Goal: Transaction & Acquisition: Subscribe to service/newsletter

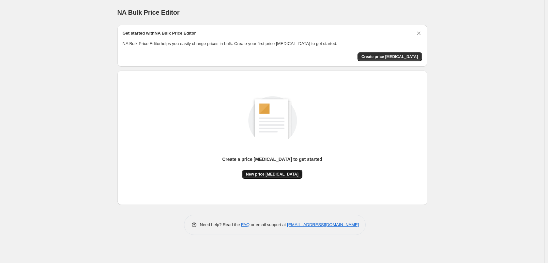
drag, startPoint x: 273, startPoint y: 175, endPoint x: 278, endPoint y: 176, distance: 4.9
click at [278, 176] on span "New price change job" at bounding box center [272, 174] width 53 height 5
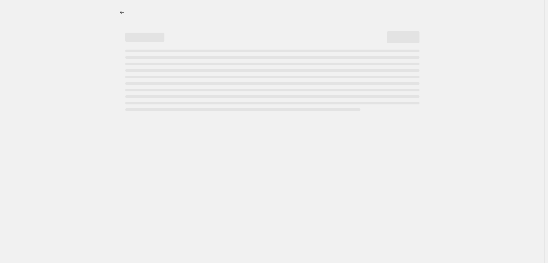
select select "percentage"
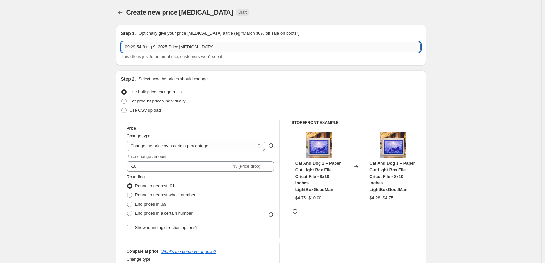
click at [219, 47] on input "09:29:54 8 thg 9, 2025 Price change job" at bounding box center [271, 47] width 300 height 10
click at [184, 147] on select "Change the price to a certain amount Change the price by a certain amount Chang…" at bounding box center [196, 146] width 139 height 10
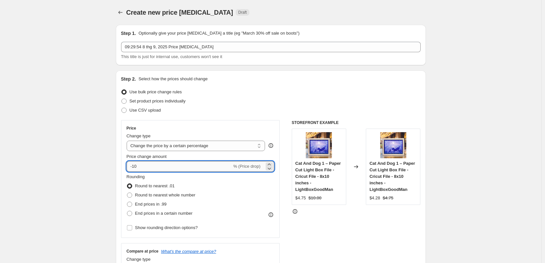
click at [149, 167] on input "-10" at bounding box center [179, 166] width 105 height 10
drag, startPoint x: 149, startPoint y: 167, endPoint x: 114, endPoint y: 168, distance: 35.9
type input "30"
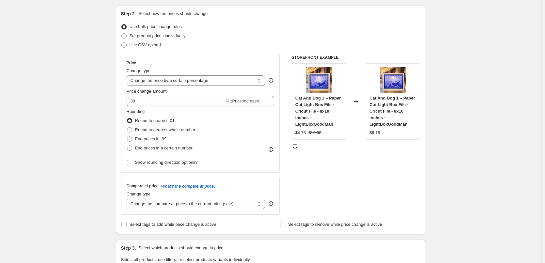
scroll to position [98, 0]
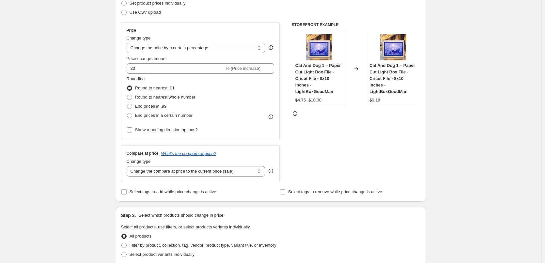
click at [132, 132] on input "Show rounding direction options?" at bounding box center [129, 129] width 5 height 5
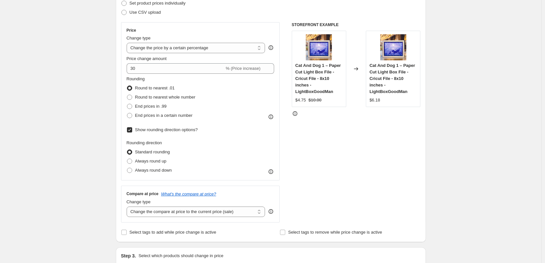
click at [132, 131] on input "Show rounding direction options?" at bounding box center [129, 129] width 5 height 5
checkbox input "false"
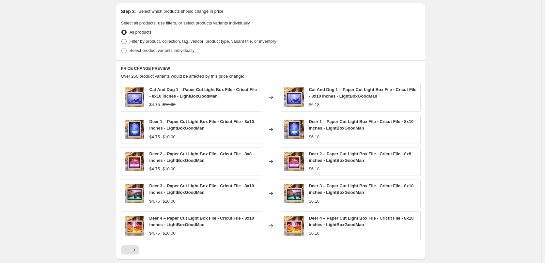
scroll to position [269, 0]
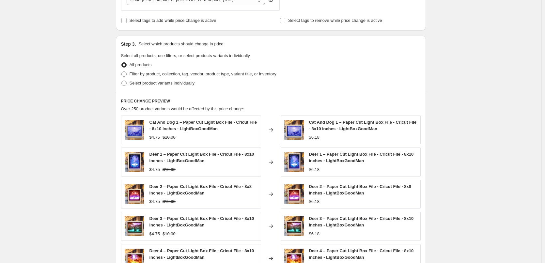
click at [52, 82] on div "Create new price change job. This page is ready Create new price change job Dra…" at bounding box center [270, 62] width 541 height 663
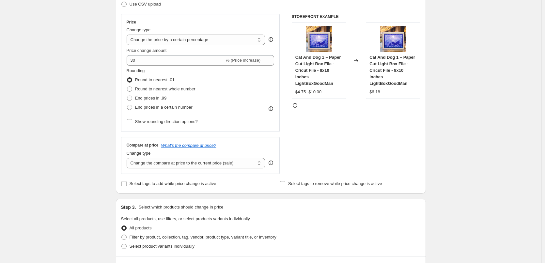
scroll to position [73, 0]
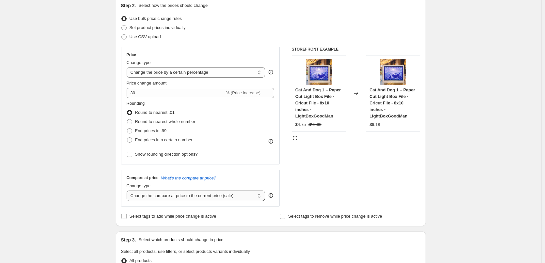
click at [220, 195] on select "Change the compare at price to the current price (sale) Change the compare at p…" at bounding box center [196, 196] width 139 height 10
click at [463, 153] on div "Create new price change job. This page is ready Create new price change job Dra…" at bounding box center [270, 258] width 541 height 663
click at [152, 131] on span "End prices in .99" at bounding box center [151, 130] width 32 height 5
click at [127, 129] on input "End prices in .99" at bounding box center [127, 128] width 0 height 0
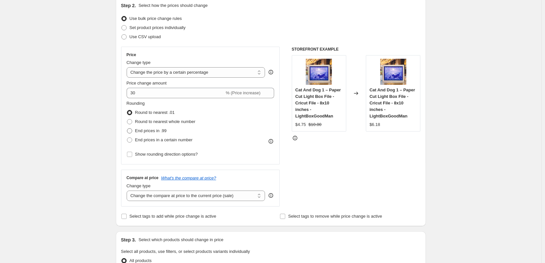
radio input "true"
drag, startPoint x: 152, startPoint y: 121, endPoint x: 153, endPoint y: 113, distance: 8.0
click at [152, 121] on span "Round to nearest whole number" at bounding box center [165, 121] width 60 height 5
click at [127, 119] on input "Round to nearest whole number" at bounding box center [127, 119] width 0 height 0
radio input "true"
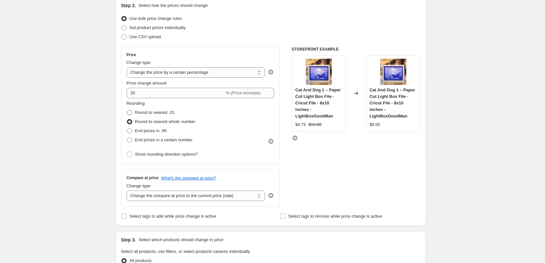
click at [154, 112] on span "Round to nearest .01" at bounding box center [154, 112] width 39 height 5
click at [127, 110] on input "Round to nearest .01" at bounding box center [127, 110] width 0 height 0
radio input "true"
click at [153, 120] on span "Round to nearest whole number" at bounding box center [165, 121] width 60 height 5
click at [127, 119] on input "Round to nearest whole number" at bounding box center [127, 119] width 0 height 0
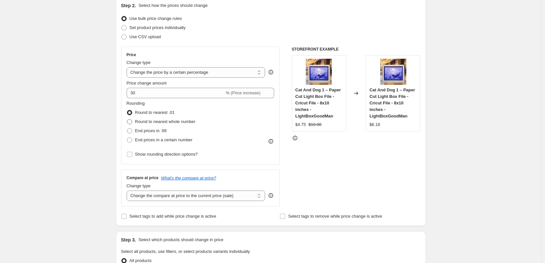
radio input "true"
click at [149, 155] on span "Show rounding direction options?" at bounding box center [166, 154] width 63 height 5
click at [132, 155] on input "Show rounding direction options?" at bounding box center [129, 154] width 5 height 5
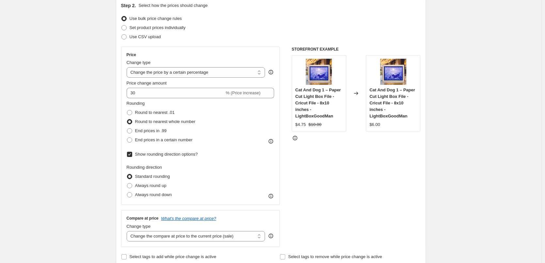
click at [149, 155] on span "Show rounding direction options?" at bounding box center [166, 154] width 63 height 5
click at [132, 155] on input "Show rounding direction options?" at bounding box center [129, 154] width 5 height 5
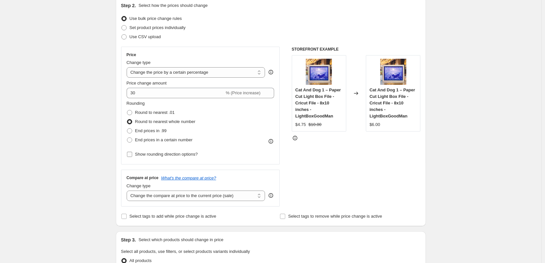
click at [149, 155] on span "Show rounding direction options?" at bounding box center [166, 154] width 63 height 5
click at [132, 155] on input "Show rounding direction options?" at bounding box center [129, 154] width 5 height 5
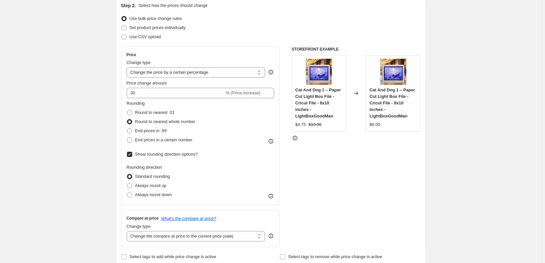
click at [149, 155] on span "Show rounding direction options?" at bounding box center [166, 154] width 63 height 5
click at [132, 155] on input "Show rounding direction options?" at bounding box center [129, 154] width 5 height 5
checkbox input "false"
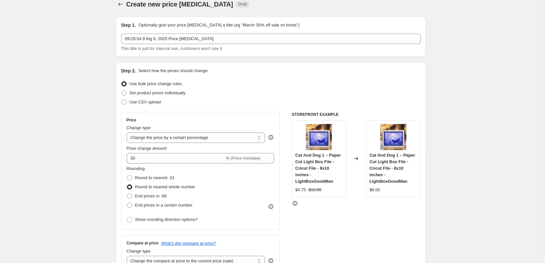
scroll to position [0, 0]
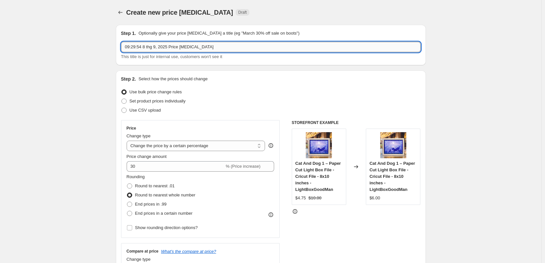
click at [233, 49] on input "09:29:54 8 thg 9, 2025 Price change job" at bounding box center [271, 47] width 300 height 10
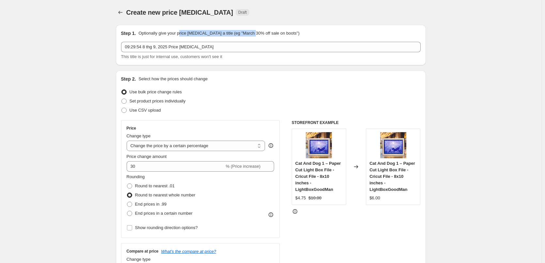
drag, startPoint x: 186, startPoint y: 33, endPoint x: 264, endPoint y: 31, distance: 78.4
click at [264, 31] on p "Optionally give your price change job a title (eg "March 30% off sale on boots")" at bounding box center [218, 33] width 161 height 7
drag, startPoint x: 264, startPoint y: 31, endPoint x: 211, endPoint y: 46, distance: 54.6
click at [264, 31] on p "Optionally give your price change job a title (eg "March 30% off sale on boots")" at bounding box center [218, 33] width 161 height 7
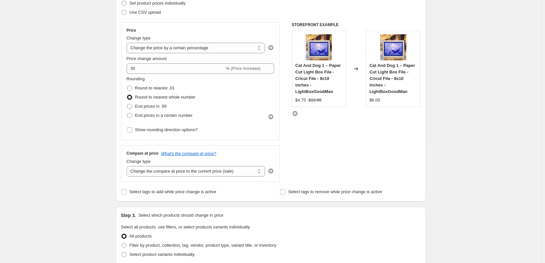
scroll to position [131, 0]
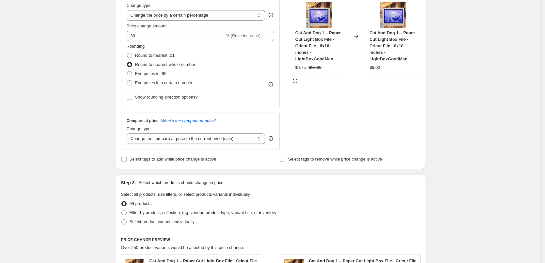
click at [73, 99] on div "Create new price change job. This page is ready Create new price change job Dra…" at bounding box center [270, 200] width 541 height 663
click at [183, 140] on select "Change the compare at price to the current price (sale) Change the compare at p…" at bounding box center [196, 138] width 139 height 10
click at [60, 94] on div "Create new price change job. This page is ready Create new price change job Dra…" at bounding box center [270, 200] width 541 height 663
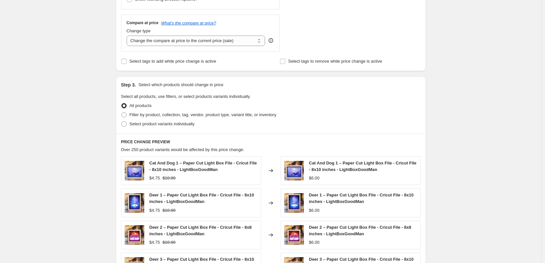
scroll to position [196, 0]
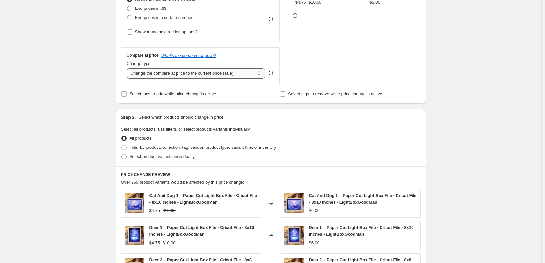
click at [227, 74] on select "Change the compare at price to the current price (sale) Change the compare at p…" at bounding box center [196, 73] width 139 height 10
select select "to"
click at [128, 68] on select "Change the compare at price to the current price (sale) Change the compare at p…" at bounding box center [196, 73] width 139 height 10
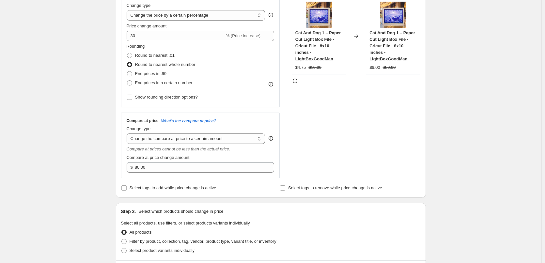
scroll to position [228, 0]
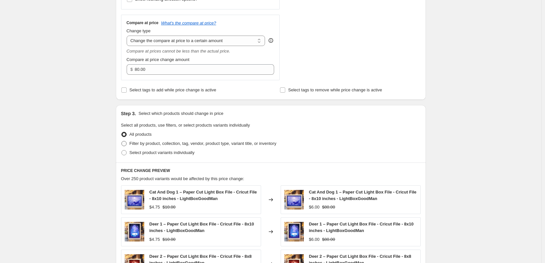
click at [161, 145] on span "Filter by product, collection, tag, vendor, product type, variant title, or inv…" at bounding box center [203, 143] width 147 height 5
click at [122, 141] on input "Filter by product, collection, tag, vendor, product type, variant title, or inv…" at bounding box center [121, 141] width 0 height 0
radio input "true"
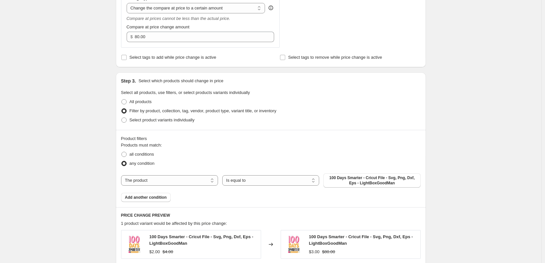
scroll to position [294, 0]
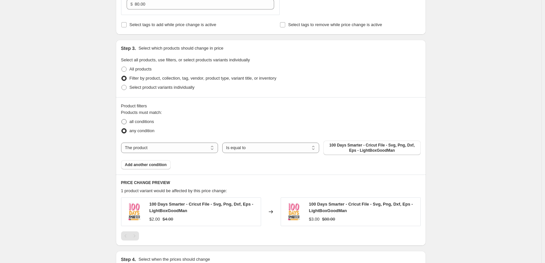
click at [139, 124] on span "all conditions" at bounding box center [142, 121] width 24 height 5
click at [122, 119] on input "all conditions" at bounding box center [121, 119] width 0 height 0
radio input "true"
click at [166, 88] on span "Select product variants individually" at bounding box center [162, 87] width 65 height 5
click at [122, 85] on input "Select product variants individually" at bounding box center [121, 85] width 0 height 0
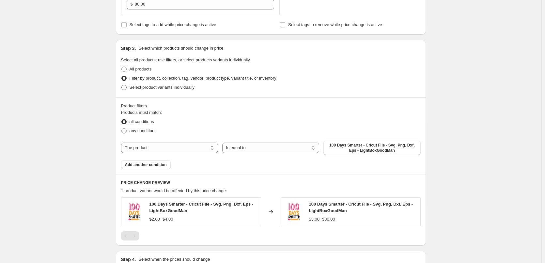
radio input "true"
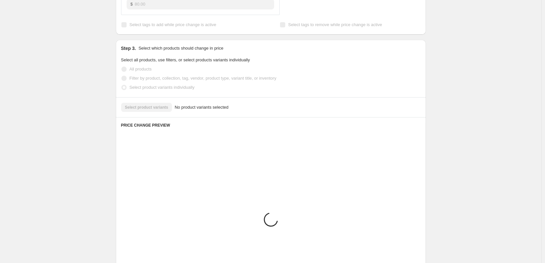
scroll to position [274, 0]
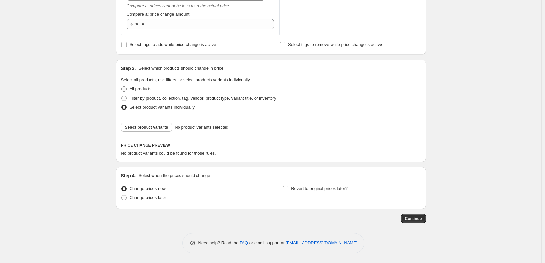
click at [145, 88] on span "All products" at bounding box center [141, 88] width 22 height 5
click at [122, 87] on input "All products" at bounding box center [121, 86] width 0 height 0
radio input "true"
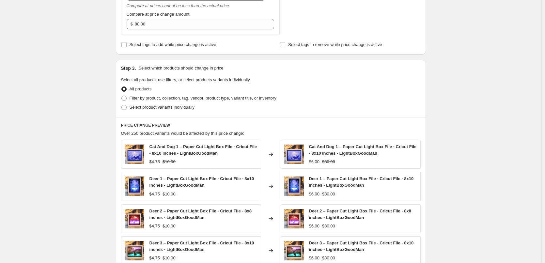
scroll to position [429, 0]
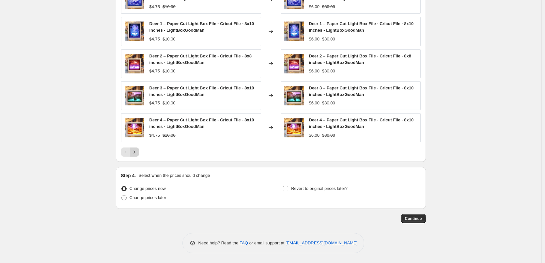
click at [137, 152] on icon "Next" at bounding box center [134, 152] width 7 height 7
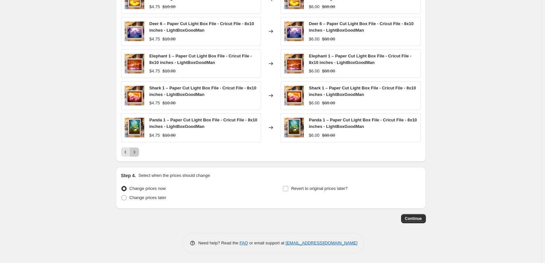
click at [137, 152] on icon "Next" at bounding box center [134, 152] width 7 height 7
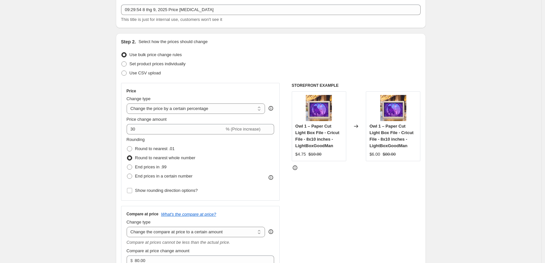
scroll to position [102, 0]
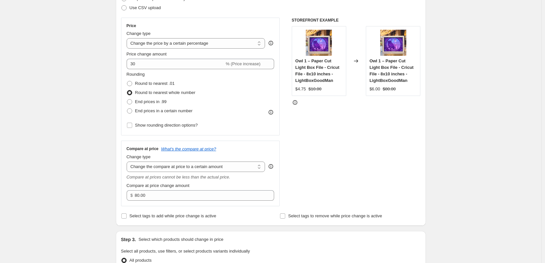
click at [78, 126] on div "Create new price change job. This page is ready Create new price change job Dra…" at bounding box center [270, 244] width 541 height 692
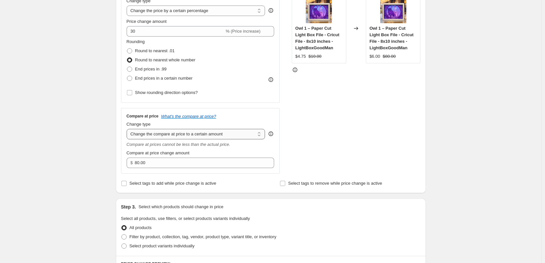
click at [169, 139] on select "Change the compare at price to the current price (sale) Change the compare at p…" at bounding box center [196, 134] width 139 height 10
select select "bp"
click at [128, 129] on select "Change the compare at price to the current price (sale) Change the compare at p…" at bounding box center [196, 134] width 139 height 10
type input "12.00"
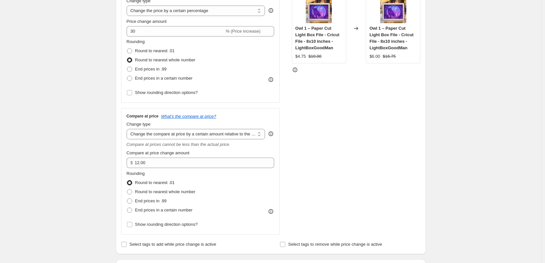
click at [325, 157] on div "STOREFRONT EXAMPLE Owl 1 – Paper Cut Light Box File - Cricut File - 8x10 inches…" at bounding box center [356, 110] width 129 height 250
click at [214, 137] on select "Change the compare at price to the current price (sale) Change the compare at p…" at bounding box center [196, 134] width 139 height 10
select select "percentage"
click at [128, 129] on select "Change the compare at price to the current price (sale) Change the compare at p…" at bounding box center [196, 134] width 139 height 10
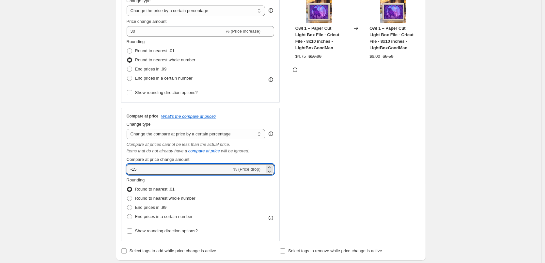
drag, startPoint x: 161, startPoint y: 169, endPoint x: 94, endPoint y: 169, distance: 67.2
click at [95, 169] on div "Create new price change job. This page is ready Create new price change job Dra…" at bounding box center [270, 244] width 541 height 759
type input "30"
click at [80, 142] on div "Create new price change job. This page is ready Create new price change job Dra…" at bounding box center [270, 244] width 541 height 759
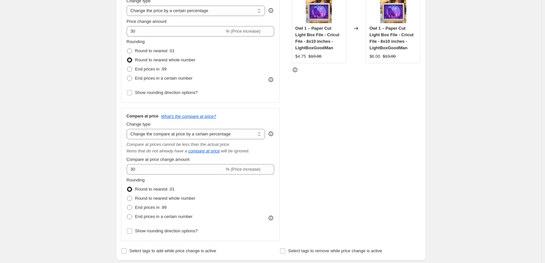
click at [372, 157] on div "STOREFRONT EXAMPLE Owl 1 – Paper Cut Light Box File - Cricut File - 8x10 inches…" at bounding box center [356, 113] width 129 height 256
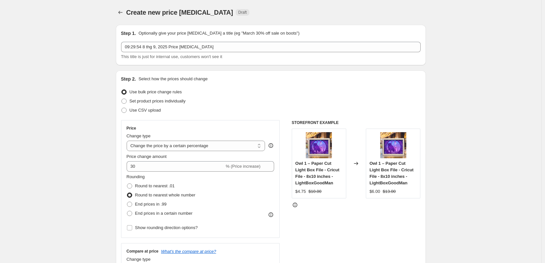
scroll to position [33, 0]
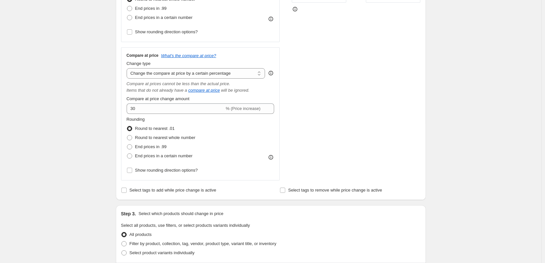
scroll to position [228, 0]
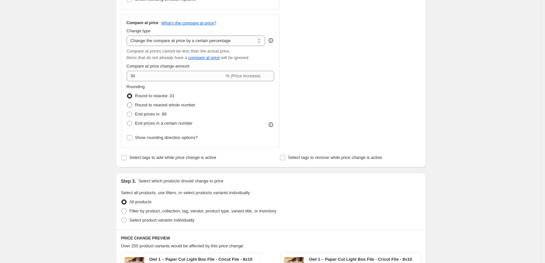
click at [164, 106] on span "Round to nearest whole number" at bounding box center [165, 104] width 60 height 5
click at [127, 103] on input "Round to nearest whole number" at bounding box center [127, 102] width 0 height 0
radio input "true"
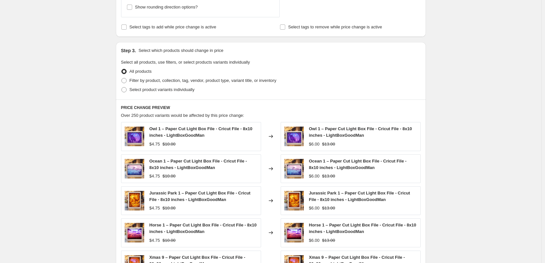
scroll to position [392, 0]
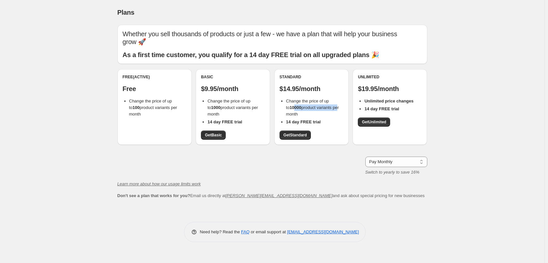
drag, startPoint x: 291, startPoint y: 108, endPoint x: 338, endPoint y: 108, distance: 47.0
click at [338, 108] on span "Change the price of up to 10000 product variants per month" at bounding box center [312, 108] width 53 height 18
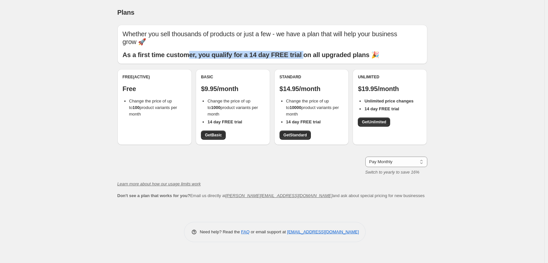
drag, startPoint x: 214, startPoint y: 55, endPoint x: 307, endPoint y: 55, distance: 93.3
click at [307, 55] on b "As a first time customer, you qualify for a 14 day FREE trial on all upgraded p…" at bounding box center [251, 54] width 257 height 7
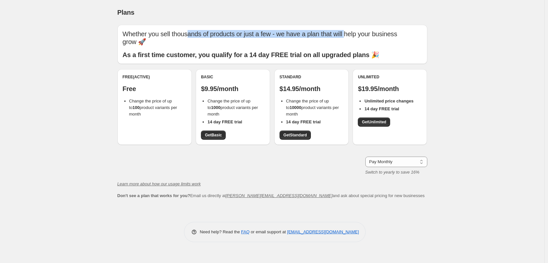
drag, startPoint x: 198, startPoint y: 32, endPoint x: 364, endPoint y: 33, distance: 165.8
click at [364, 33] on p "Whether you sell thousands of products or just a few - we have a plan that will…" at bounding box center [273, 38] width 300 height 16
click at [365, 33] on p "Whether you sell thousands of products or just a few - we have a plan that will…" at bounding box center [273, 38] width 300 height 16
drag, startPoint x: 313, startPoint y: 34, endPoint x: 352, endPoint y: 34, distance: 39.8
click at [349, 34] on p "Whether you sell thousands of products or just a few - we have a plan that will…" at bounding box center [273, 38] width 300 height 16
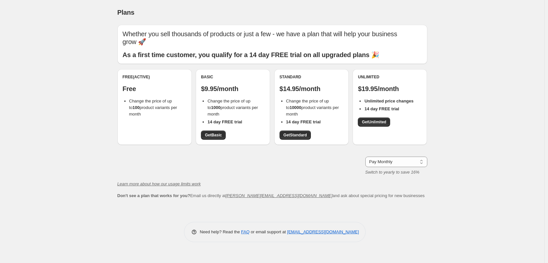
click at [353, 34] on p "Whether you sell thousands of products or just a few - we have a plan that will…" at bounding box center [273, 38] width 300 height 16
click at [407, 164] on select "Pay Monthly Pay Yearly (Save 16%)" at bounding box center [396, 162] width 62 height 10
click at [408, 163] on select "Pay Monthly Pay Yearly (Save 16%)" at bounding box center [396, 162] width 62 height 10
click at [468, 93] on div "Plans. This page is ready Plans Whether you sell thousands of products or just …" at bounding box center [272, 131] width 545 height 263
drag, startPoint x: 468, startPoint y: 93, endPoint x: 282, endPoint y: 177, distance: 204.3
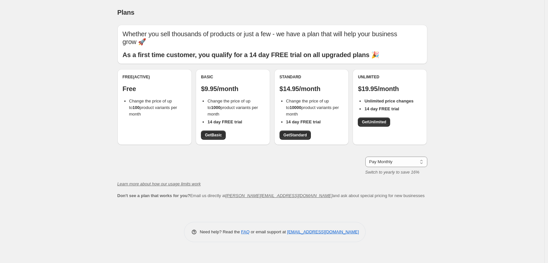
click at [282, 177] on div "Whether you sell thousands of products or just a few - we have a plan that will…" at bounding box center [272, 112] width 310 height 174
click at [465, 187] on div "Plans. This page is ready Plans Whether you sell thousands of products or just …" at bounding box center [272, 131] width 545 height 263
drag, startPoint x: 186, startPoint y: 35, endPoint x: 331, endPoint y: 31, distance: 145.0
click at [331, 31] on p "Whether you sell thousands of products or just a few - we have a plan that will…" at bounding box center [273, 38] width 300 height 16
click at [333, 31] on p "Whether you sell thousands of products or just a few - we have a plan that will…" at bounding box center [273, 38] width 300 height 16
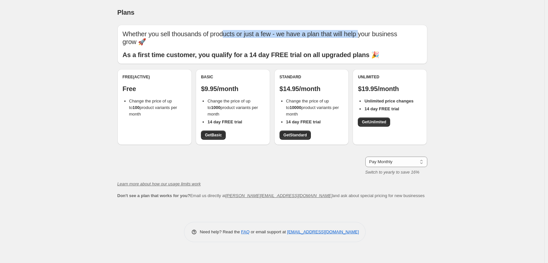
drag, startPoint x: 230, startPoint y: 37, endPoint x: 379, endPoint y: 35, distance: 148.5
click at [378, 35] on p "Whether you sell thousands of products or just a few - we have a plan that will…" at bounding box center [273, 38] width 300 height 16
click at [379, 35] on p "Whether you sell thousands of products or just a few - we have a plan that will…" at bounding box center [273, 38] width 300 height 16
click at [75, 62] on div "Plans. This page is ready Plans Whether you sell thousands of products or just …" at bounding box center [272, 131] width 545 height 263
click at [303, 133] on span "Get Standard" at bounding box center [295, 134] width 23 height 5
